Goal: Task Accomplishment & Management: Complete application form

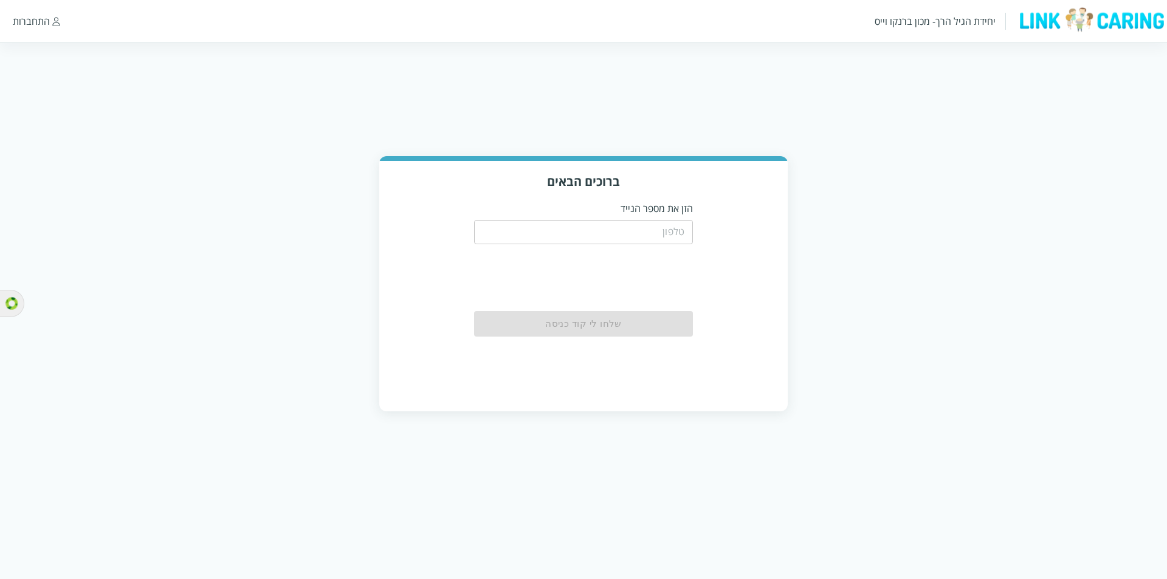
click at [558, 235] on input "tel" at bounding box center [583, 232] width 219 height 24
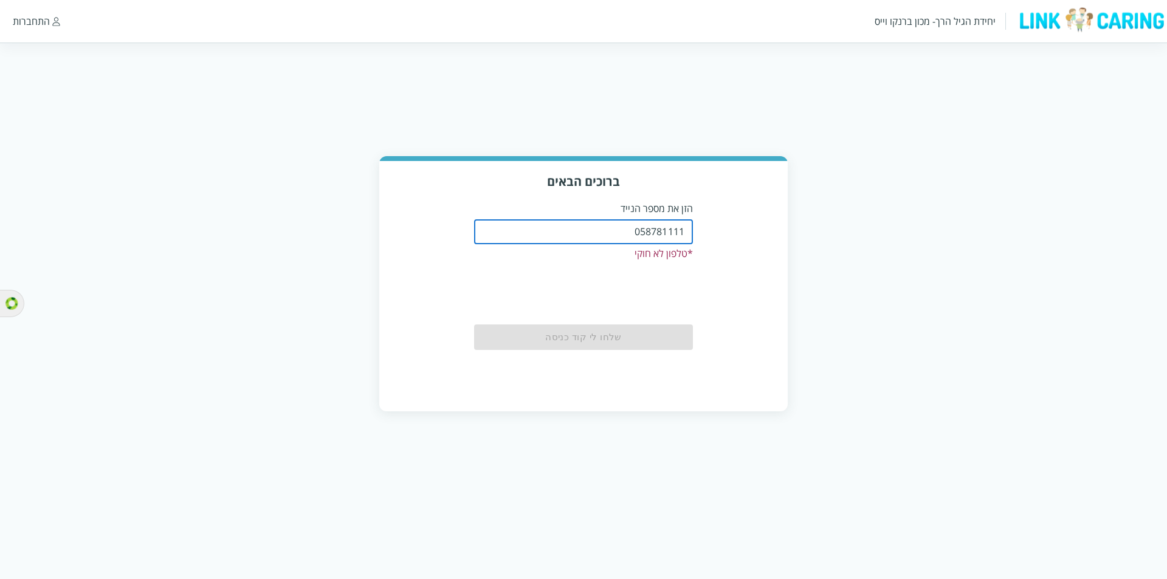
type input "0587811111"
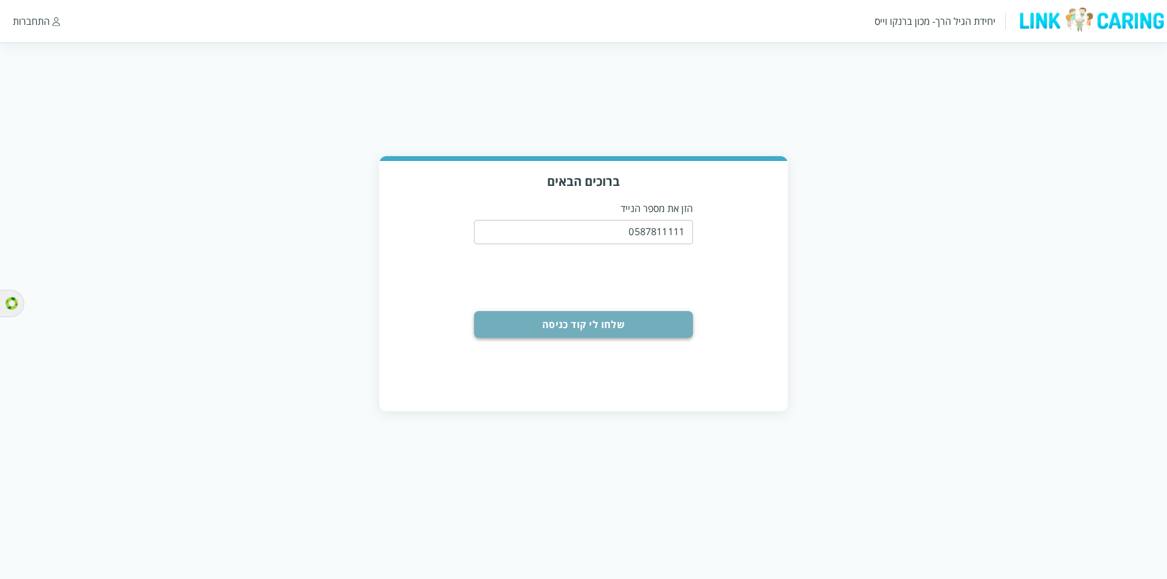
click at [604, 321] on button "שלחו לי קוד כניסה" at bounding box center [583, 324] width 219 height 27
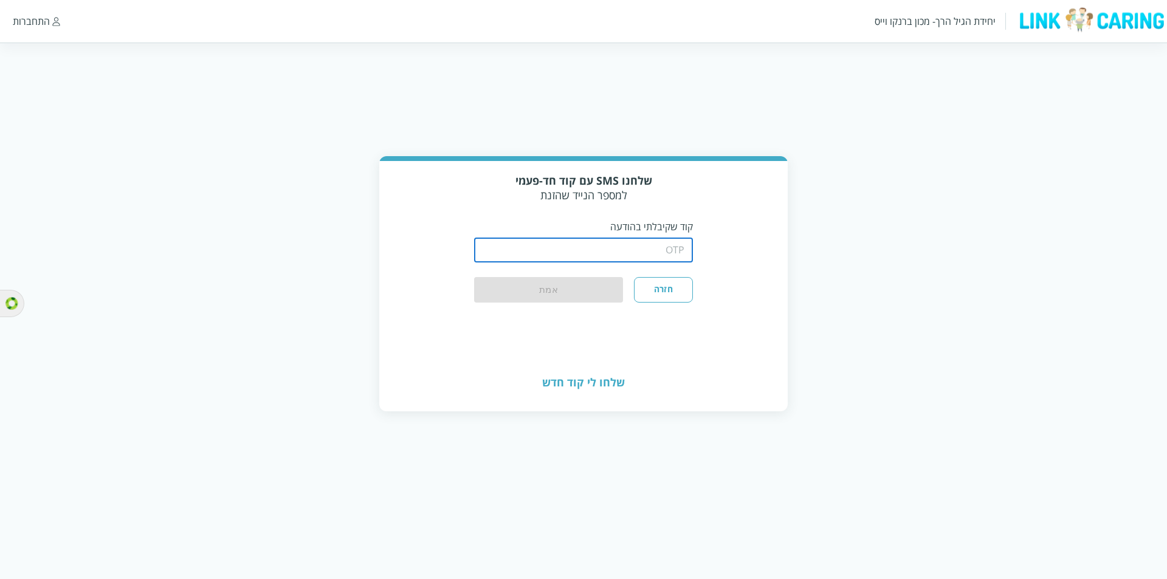
click at [571, 250] on input "string" at bounding box center [583, 250] width 219 height 24
type input "1234"
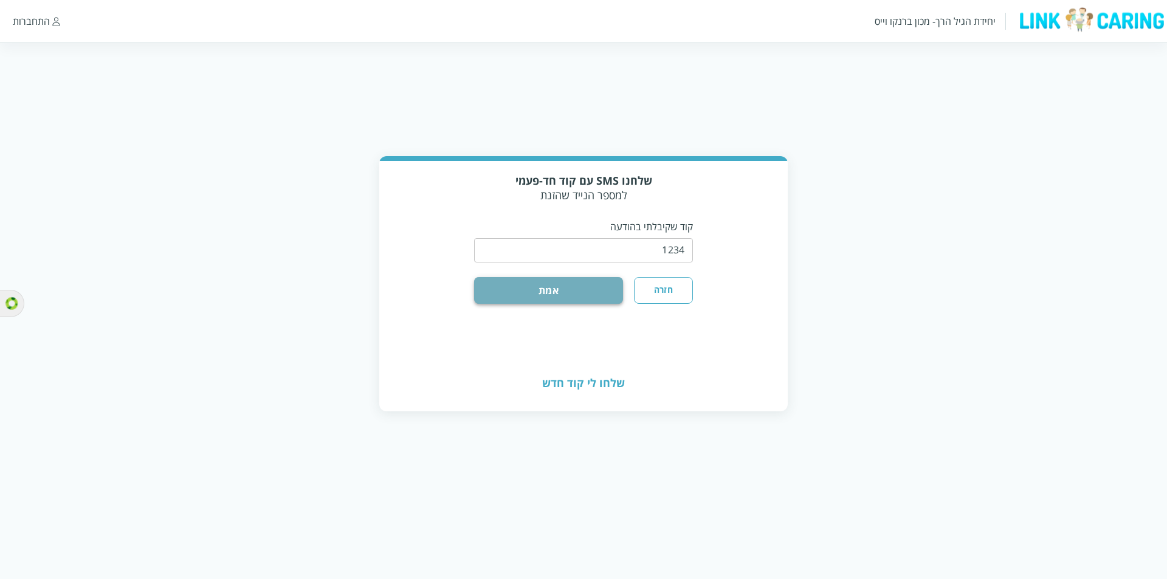
click at [509, 285] on button "אמת" at bounding box center [548, 290] width 149 height 27
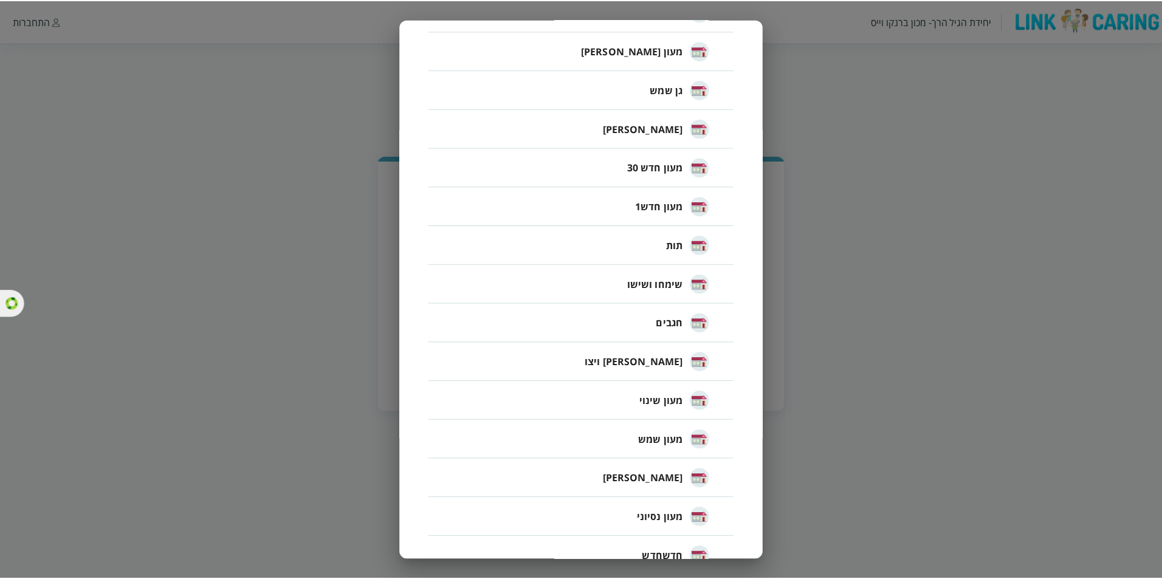
scroll to position [669, 0]
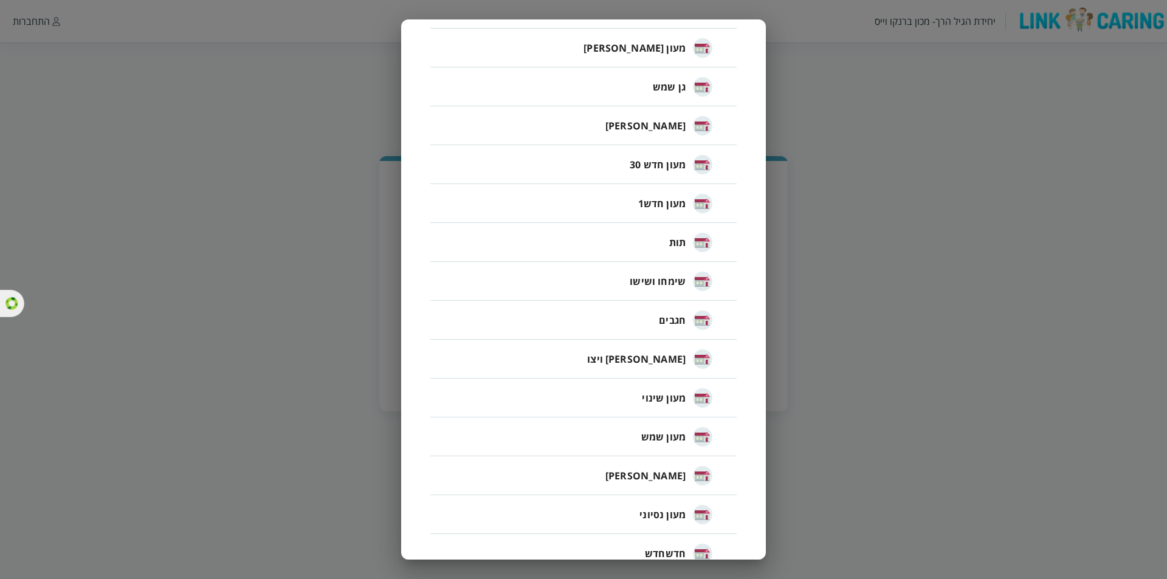
click at [852, 313] on div "חזור בחירת מסגרת ( 38 ) ​ מעון דוגמא מעון חדש 30 שמש כלנית שושו רונית גחלילית ת…" at bounding box center [583, 289] width 1167 height 579
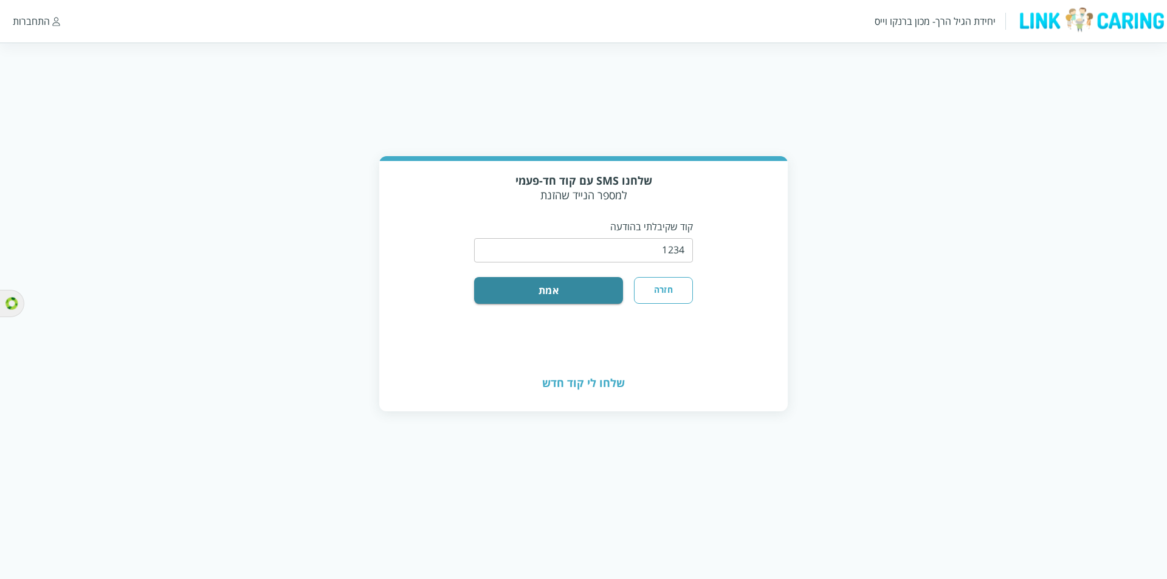
click at [653, 287] on button "חזרה" at bounding box center [663, 290] width 59 height 27
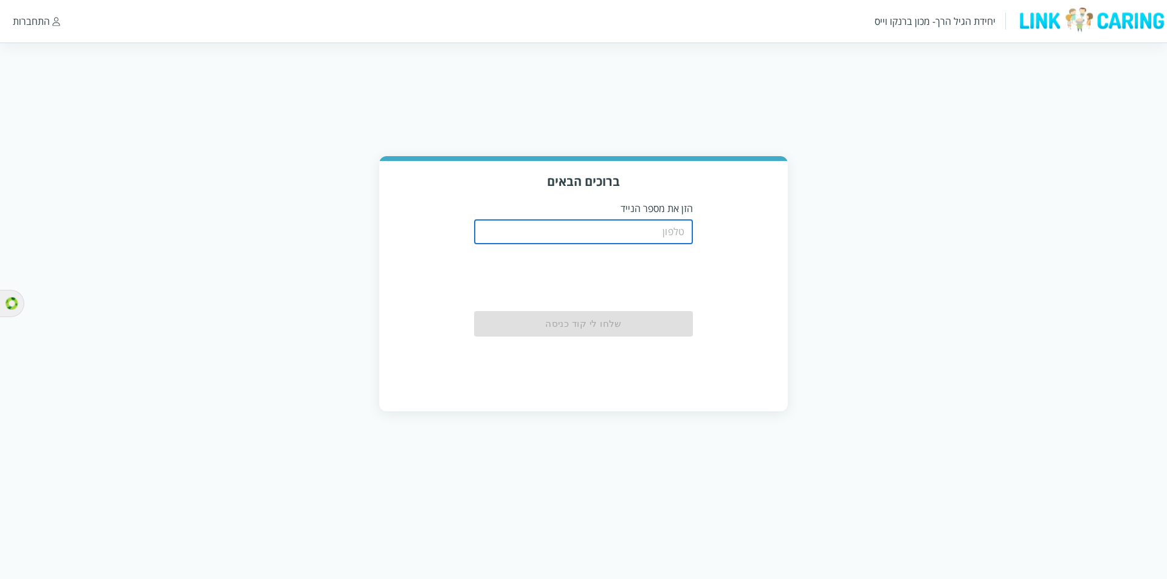
click at [616, 222] on input "tel" at bounding box center [583, 232] width 219 height 24
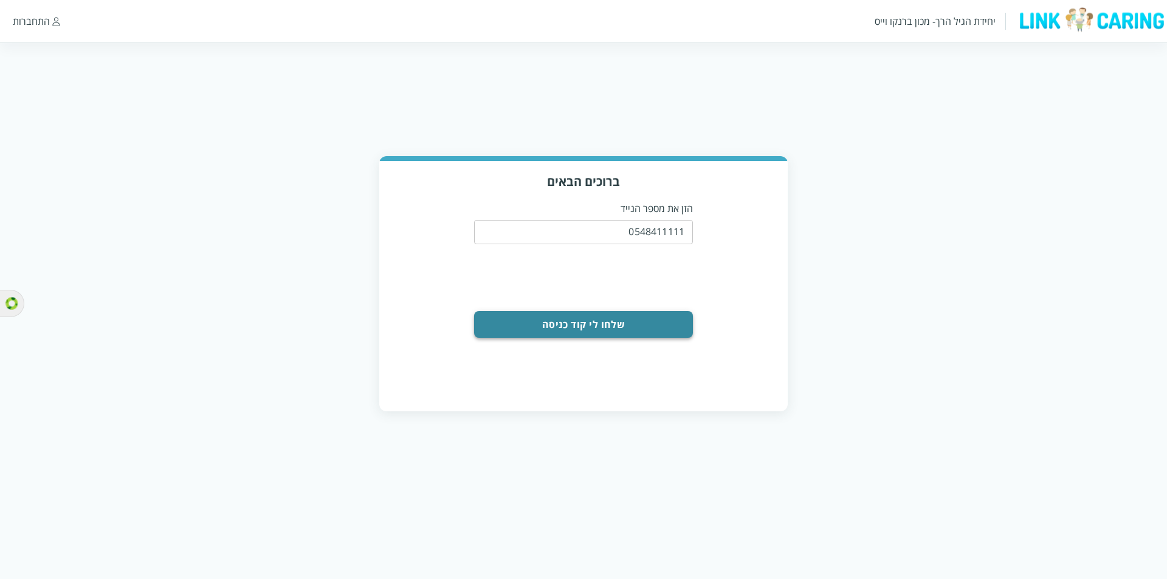
click at [588, 319] on button "שלחו לי קוד כניסה" at bounding box center [583, 324] width 219 height 27
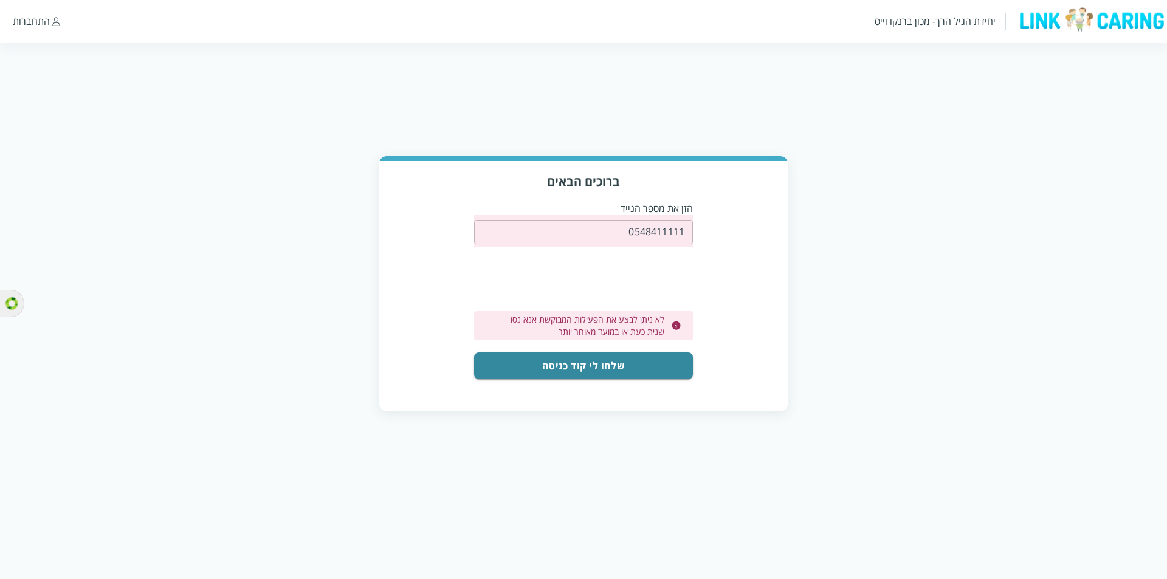
click at [624, 240] on div "0548411111 ​" at bounding box center [583, 231] width 219 height 32
drag, startPoint x: 619, startPoint y: 232, endPoint x: 858, endPoint y: 232, distance: 238.9
click at [858, 232] on div "ברוכים הבאים הזן את מספר הנייד 0548411111 ​ לא ניתן לבצע את הפעילות המבוקשת אנא…" at bounding box center [583, 283] width 1167 height 255
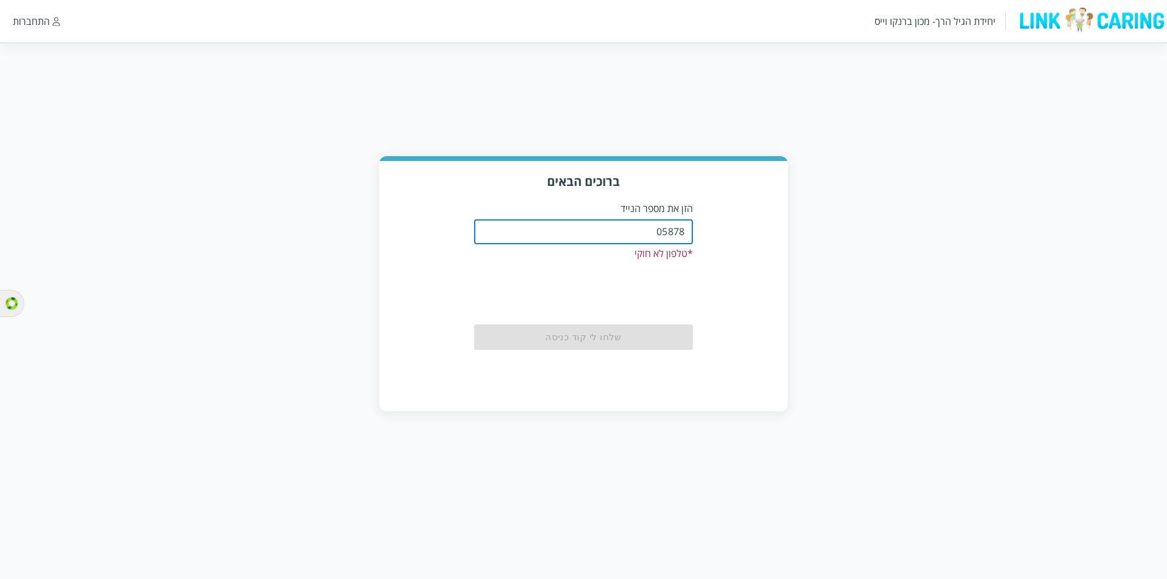
type input "0587811111"
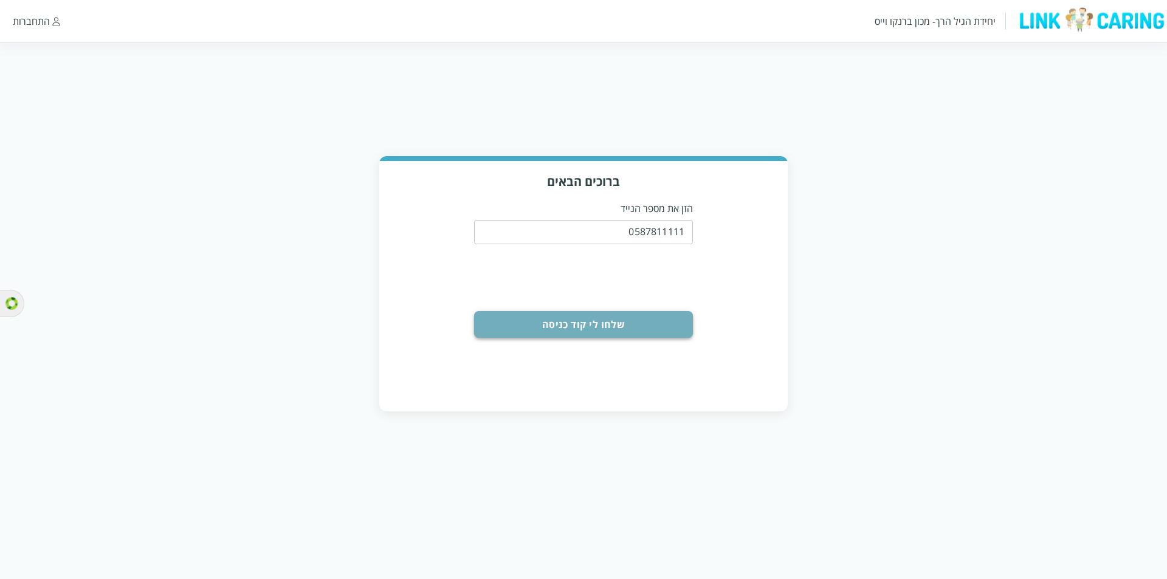
click at [579, 323] on button "שלחו לי קוד כניסה" at bounding box center [583, 324] width 219 height 27
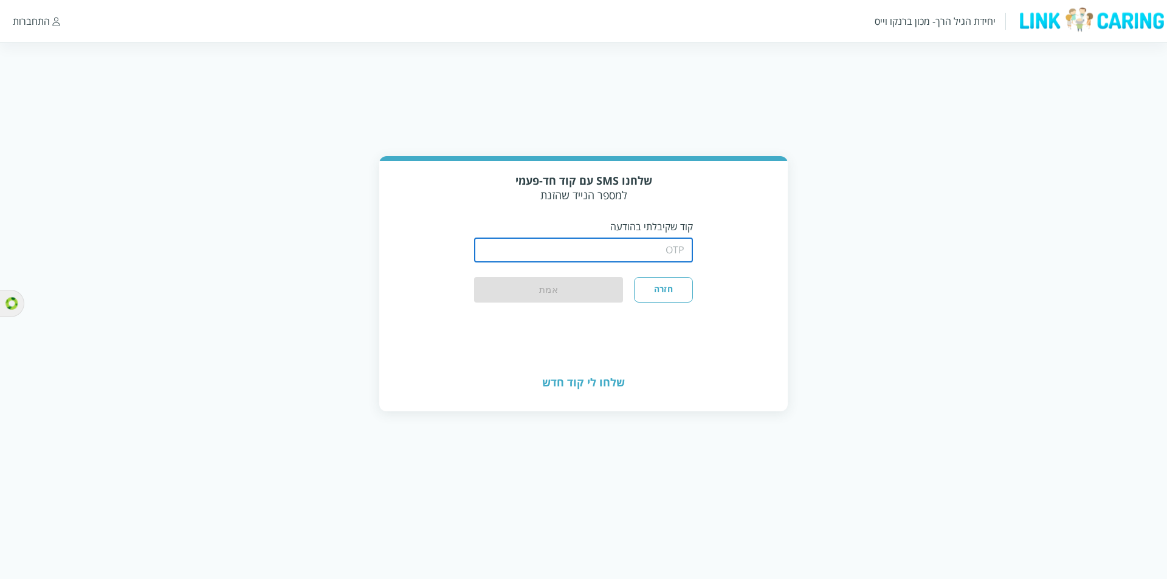
click at [595, 250] on input "string" at bounding box center [583, 250] width 219 height 24
type input "1234"
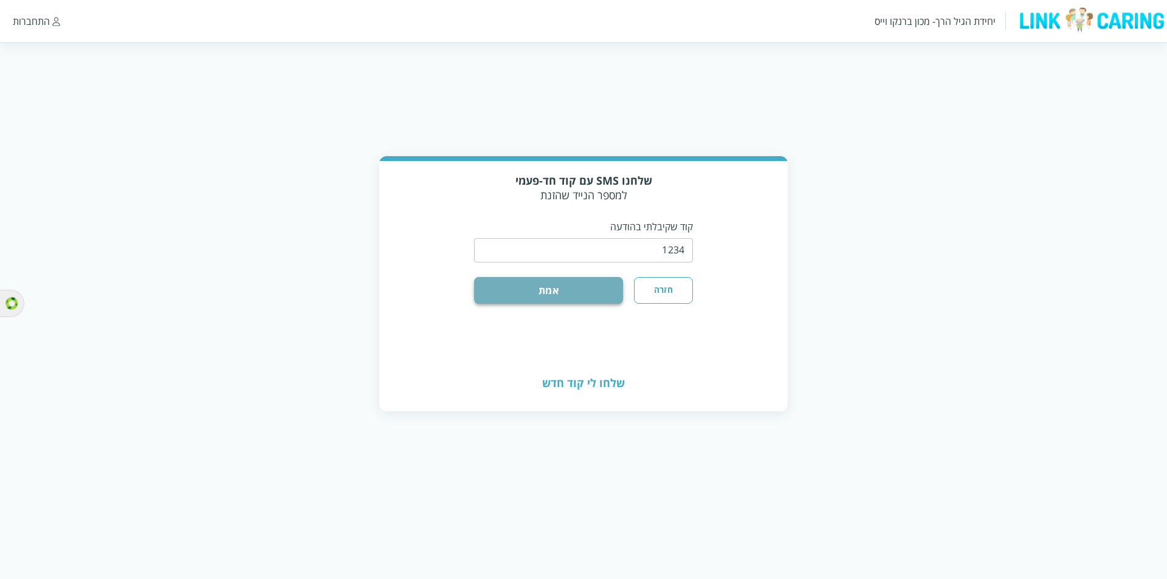
click at [553, 282] on button "אמת" at bounding box center [548, 290] width 149 height 27
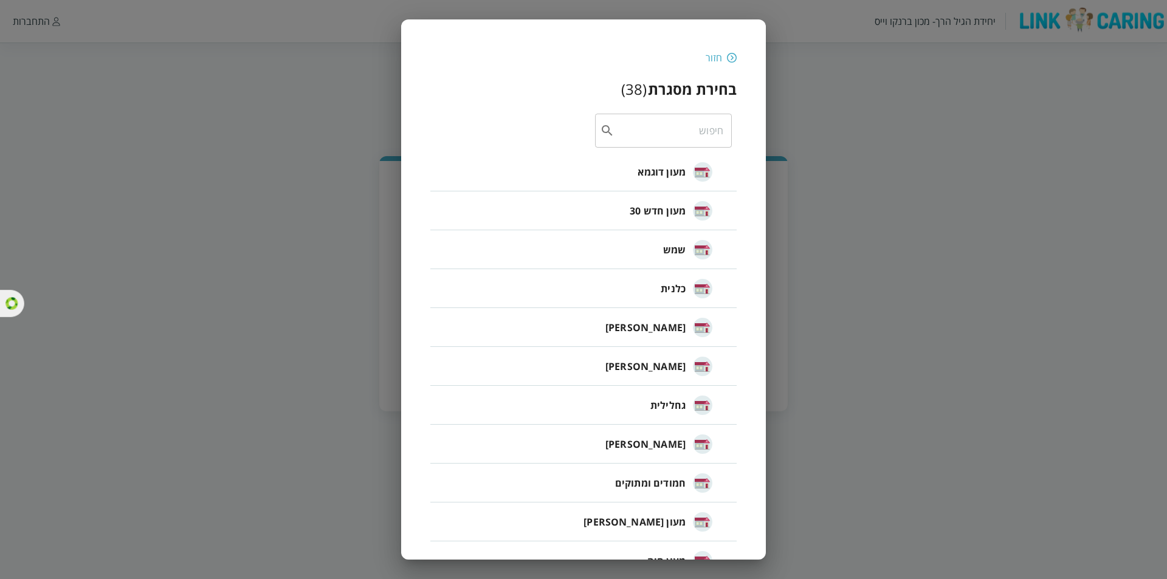
click at [653, 157] on div "מעון דוגמא" at bounding box center [675, 172] width 75 height 52
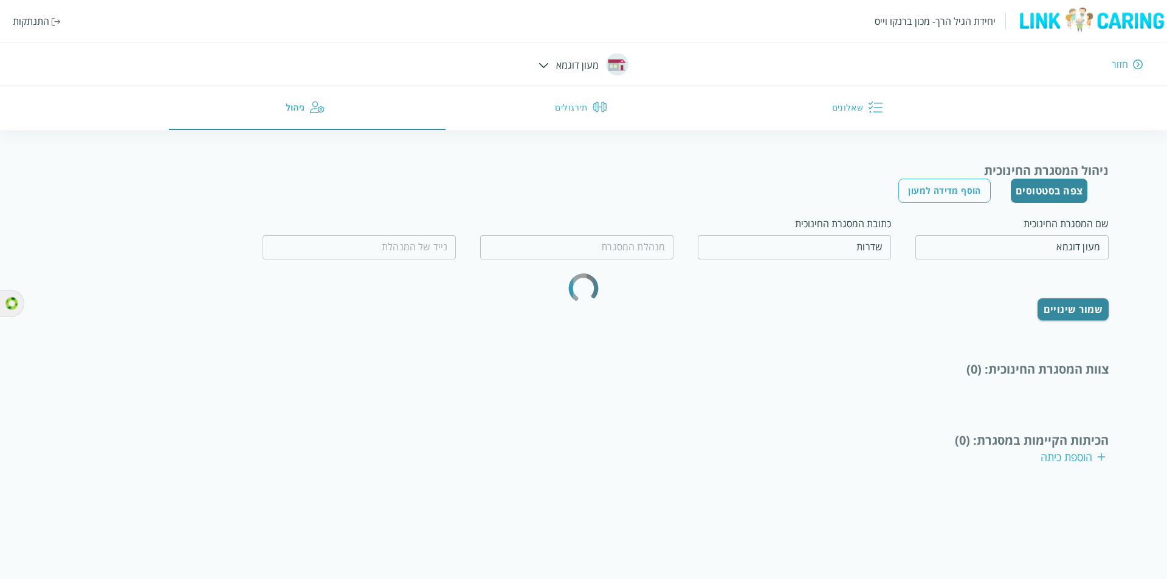
type input "המנהלת שלנו"
type input "0536363636"
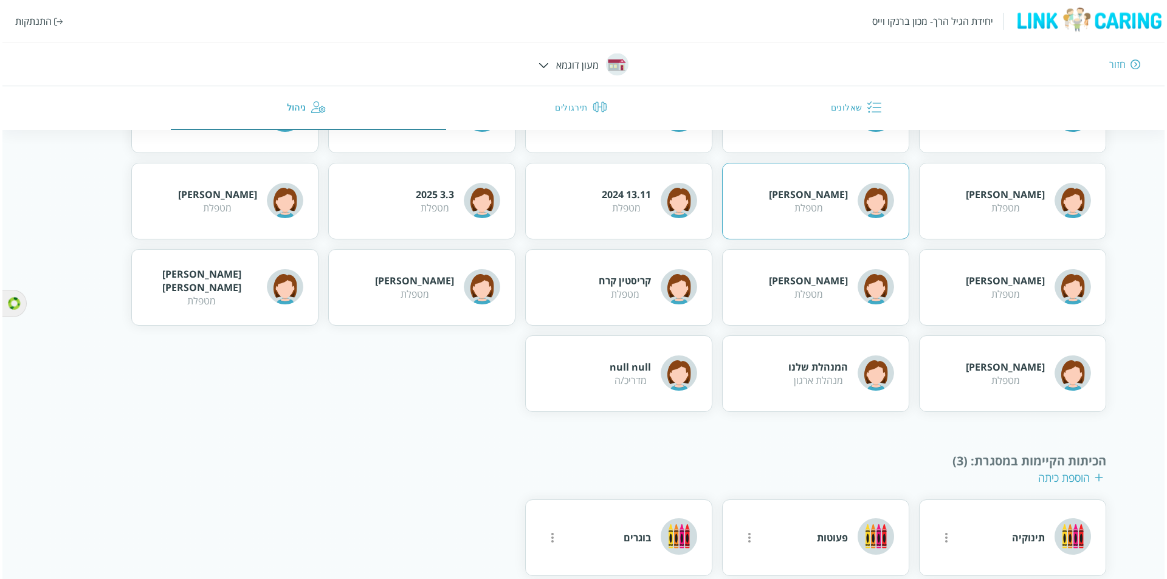
scroll to position [424, 0]
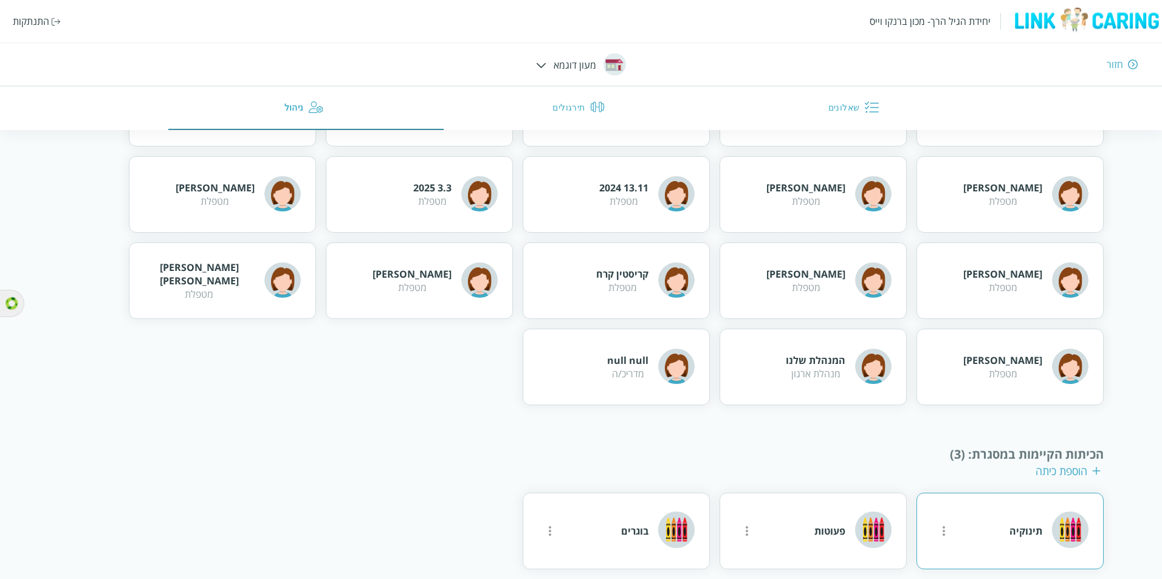
click at [949, 524] on icon "more" at bounding box center [944, 531] width 15 height 15
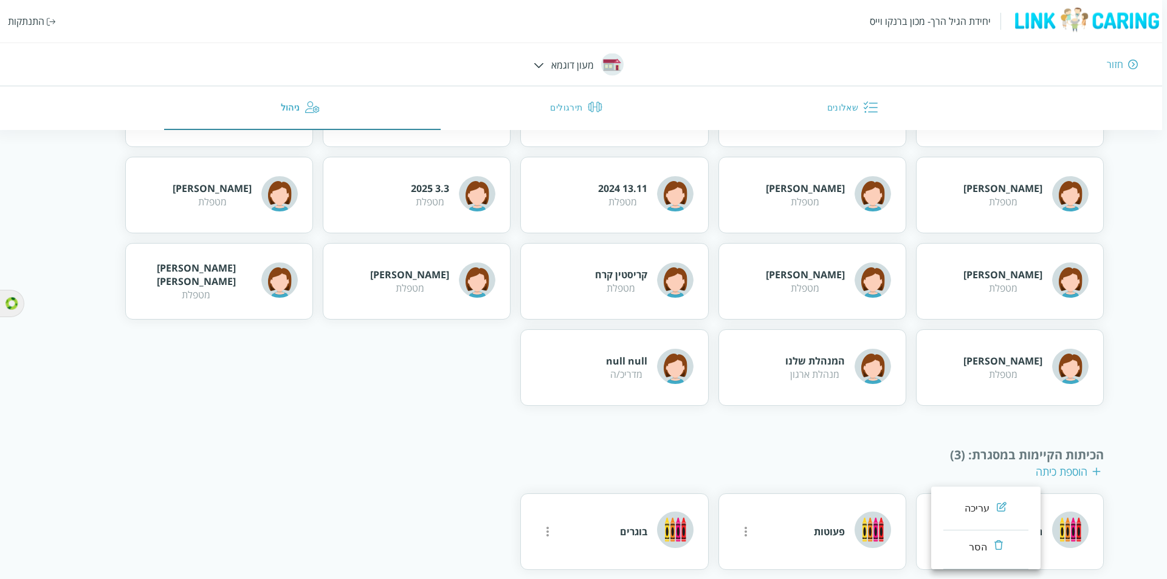
click at [984, 506] on li "עריכה" at bounding box center [985, 511] width 85 height 39
type input "תינוקיה"
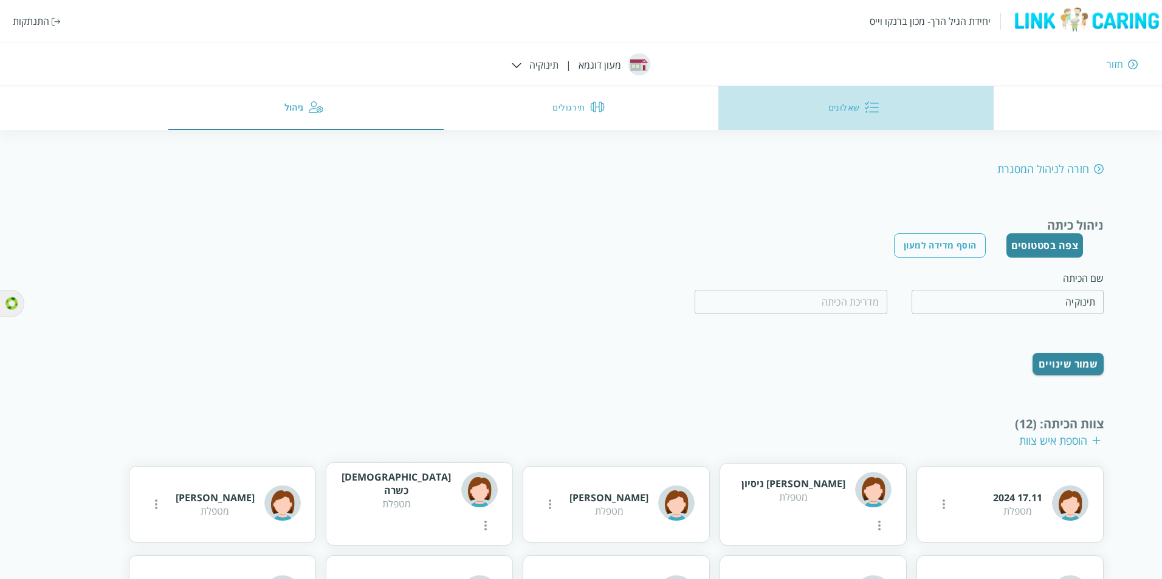
click at [855, 119] on button "שאלונים" at bounding box center [856, 108] width 275 height 44
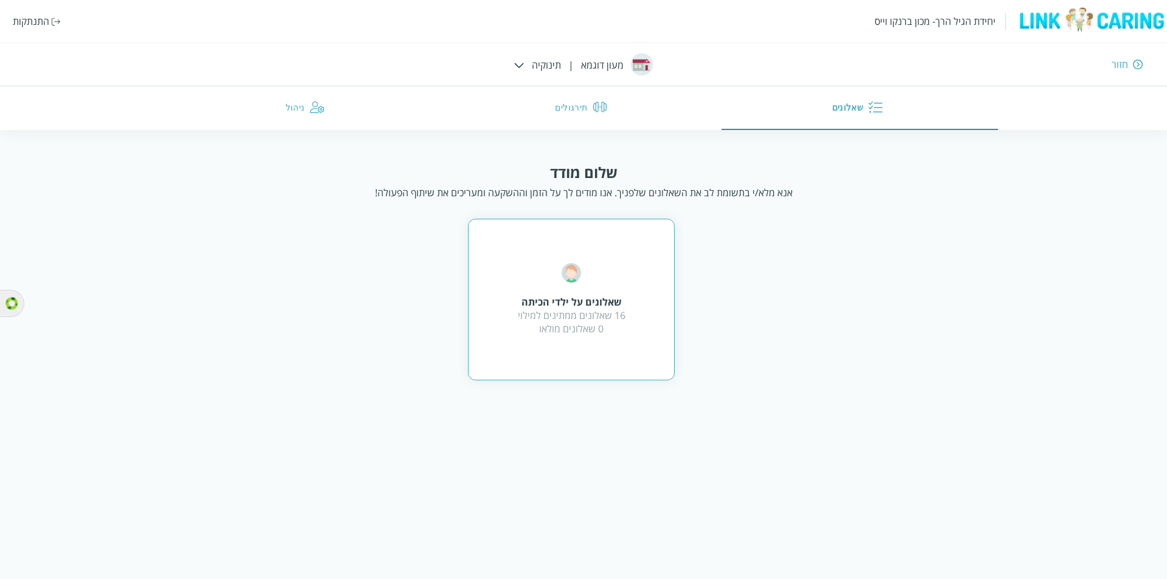
click at [548, 317] on div "16 שאלונים ממתינים למילוי 0 שאלונים מולאו" at bounding box center [572, 322] width 108 height 27
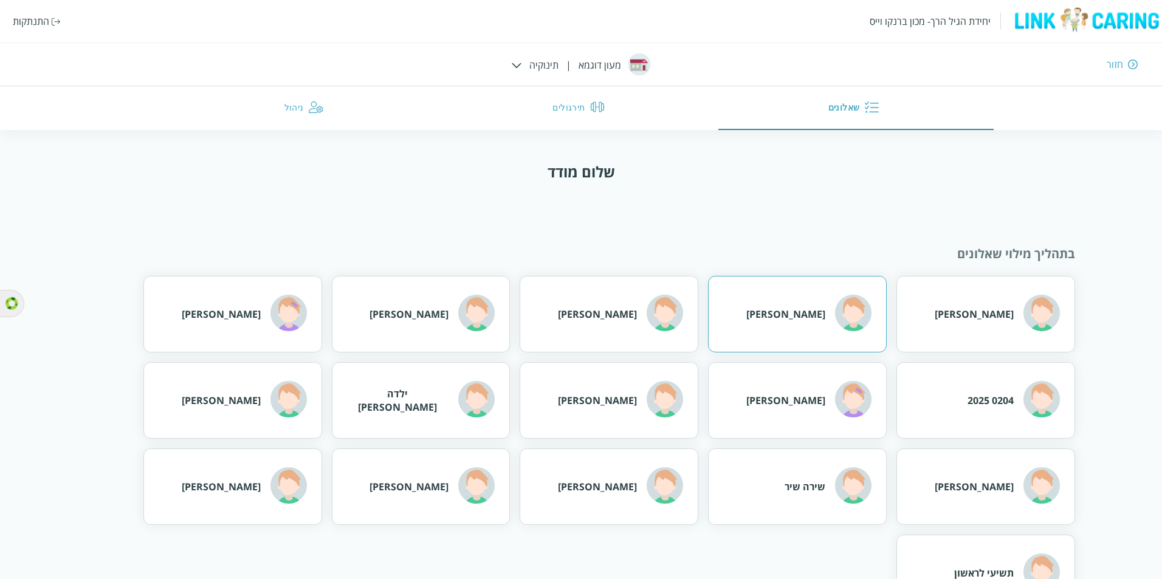
click at [780, 303] on div "דודו דולב" at bounding box center [797, 314] width 179 height 77
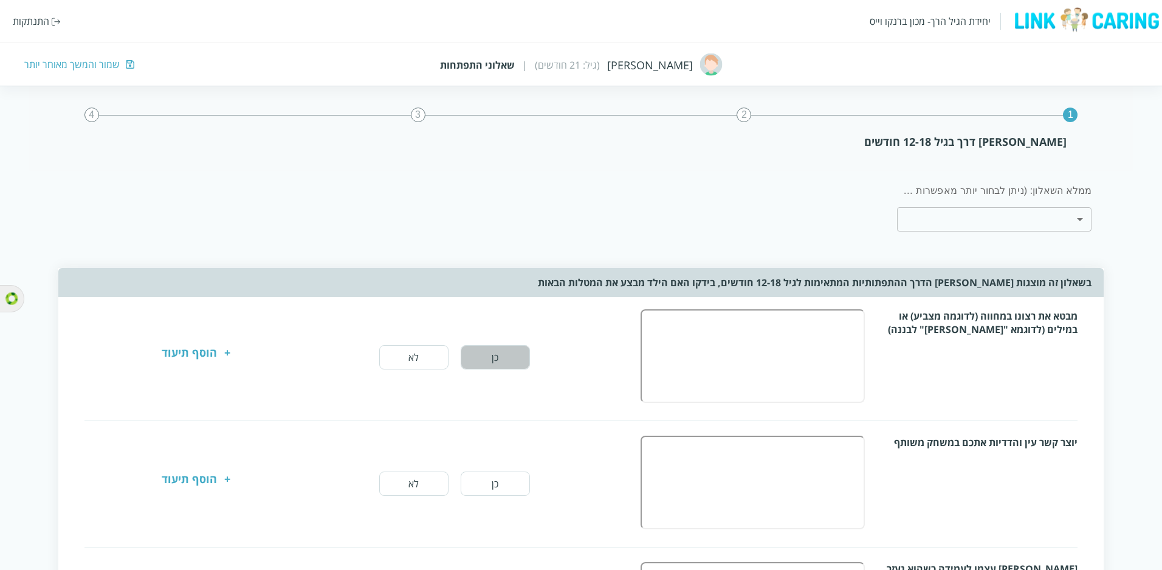
click at [482, 357] on button "כן" at bounding box center [495, 357] width 69 height 24
